Goal: Task Accomplishment & Management: Manage account settings

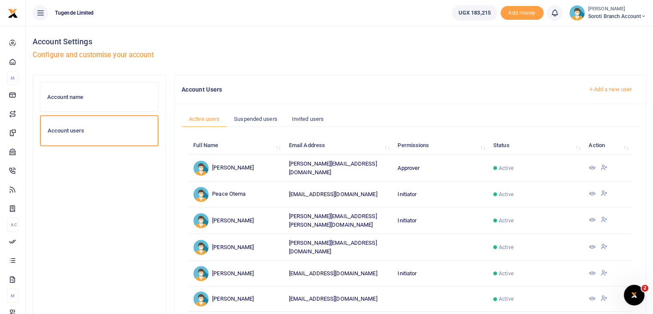
click at [575, 12] on img at bounding box center [576, 12] width 15 height 15
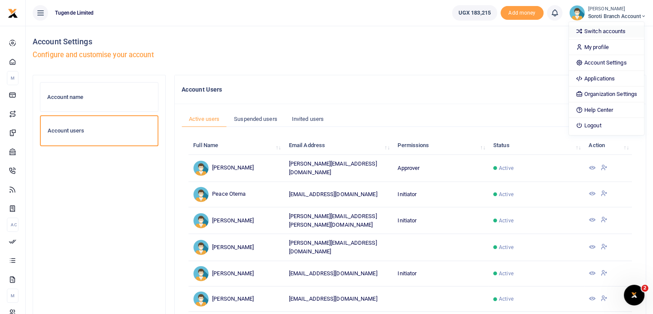
click at [591, 29] on link "Switch accounts" at bounding box center [606, 31] width 75 height 12
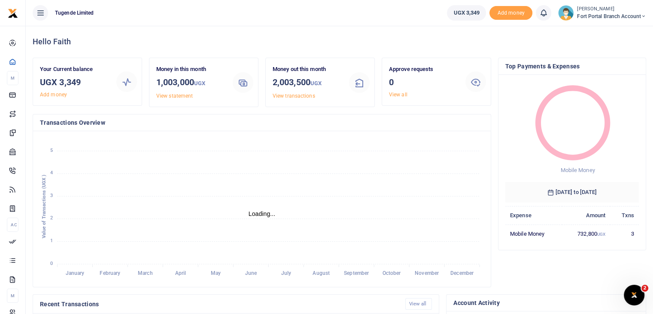
scroll to position [7, 7]
click at [566, 16] on img at bounding box center [565, 12] width 15 height 15
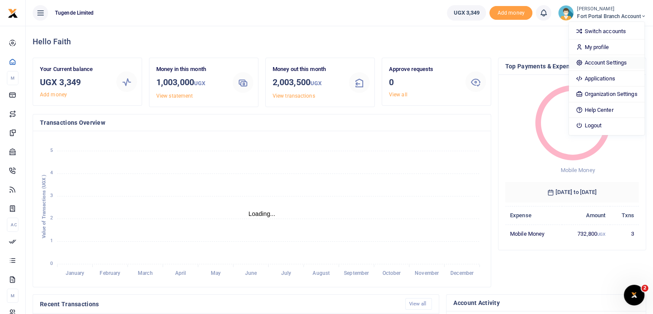
click at [591, 67] on link "Account Settings" at bounding box center [606, 63] width 75 height 12
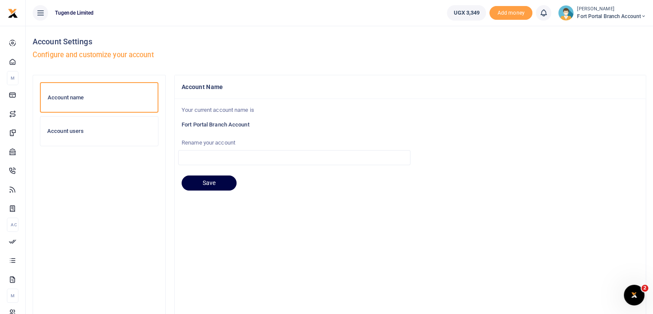
click at [63, 124] on div "Account users" at bounding box center [99, 130] width 118 height 29
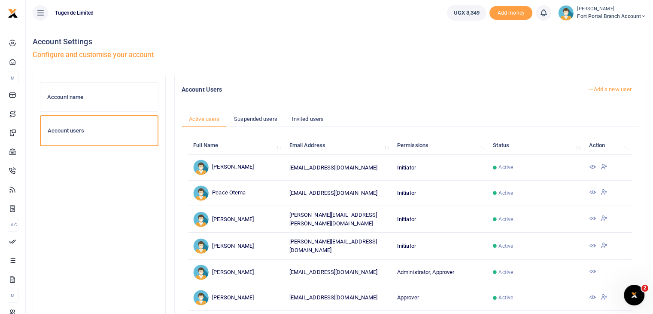
click at [603, 295] on icon at bounding box center [604, 296] width 7 height 8
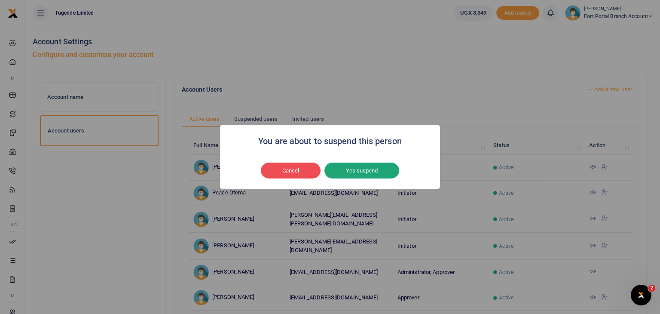
click at [366, 164] on button "Yes suspend" at bounding box center [361, 170] width 75 height 16
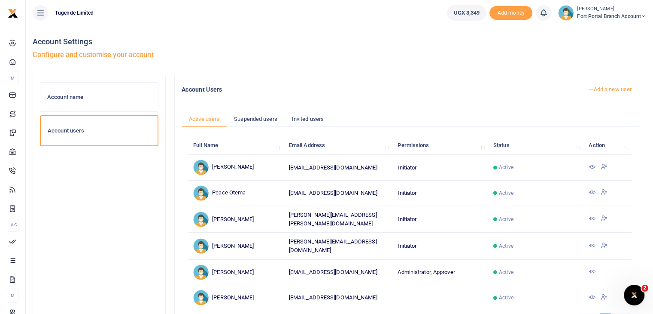
click at [613, 84] on link "Add a new user" at bounding box center [610, 89] width 58 height 15
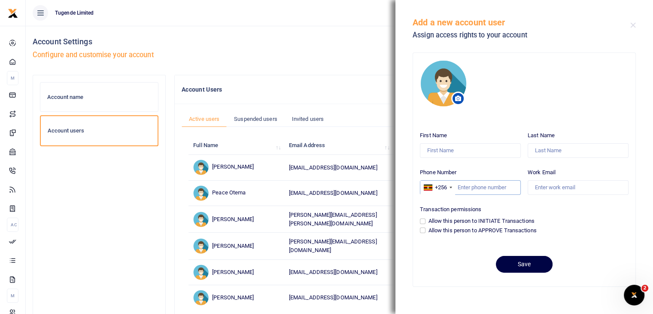
click at [463, 184] on input "Phone Number" at bounding box center [470, 187] width 101 height 15
paste input "0772975940"
click at [461, 184] on input "0772975940" at bounding box center [470, 187] width 101 height 15
type input "772975940"
click at [542, 185] on input "Work Email" at bounding box center [578, 187] width 101 height 15
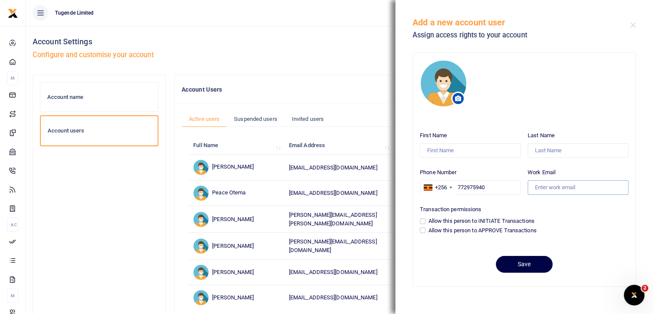
paste input "[PERSON_NAME][EMAIL_ADDRESS][DOMAIN_NAME]"
type input "[PERSON_NAME][EMAIL_ADDRESS][DOMAIN_NAME]"
click at [422, 231] on input "Allow this person to APPROVE Transactions" at bounding box center [423, 230] width 6 height 6
checkbox input "true"
click at [438, 150] on input "First Name" at bounding box center [470, 150] width 101 height 15
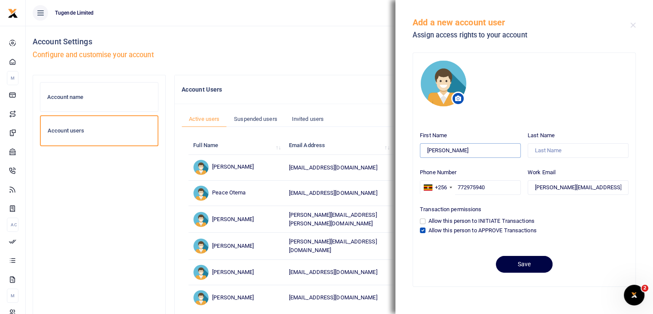
type input "James"
click at [547, 152] on input "Last Name" at bounding box center [578, 150] width 101 height 15
type input "Businge"
click at [528, 259] on button "Save" at bounding box center [524, 264] width 57 height 17
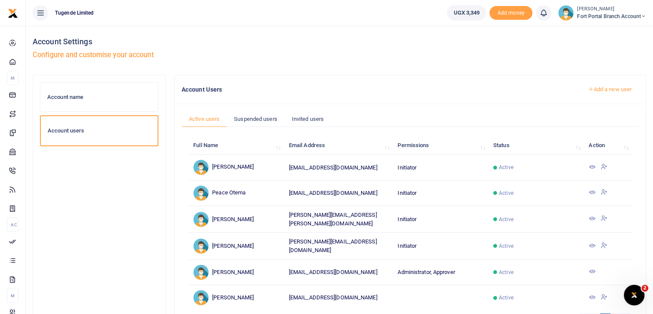
click at [565, 11] on img at bounding box center [565, 12] width 15 height 15
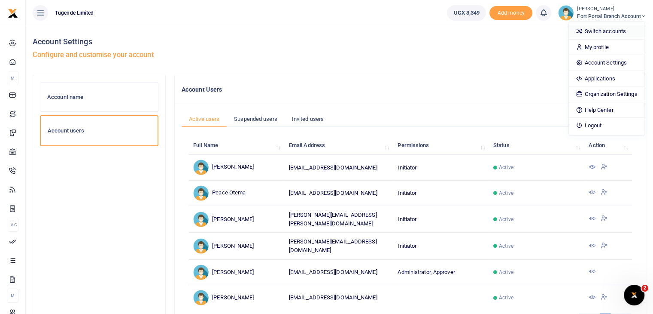
click at [589, 36] on link "Switch accounts" at bounding box center [606, 31] width 75 height 12
